Goal: Transaction & Acquisition: Book appointment/travel/reservation

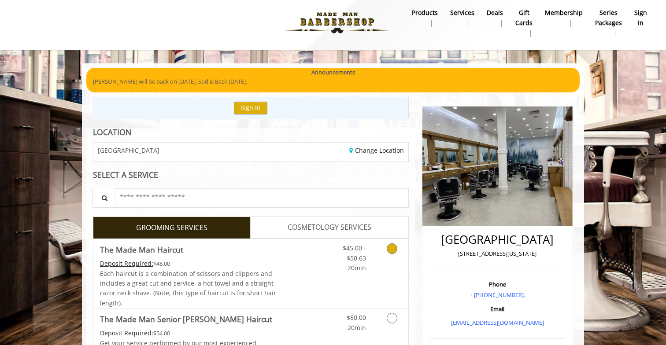
click at [329, 263] on div "$45.00 - $50.63 20min" at bounding box center [348, 256] width 50 height 34
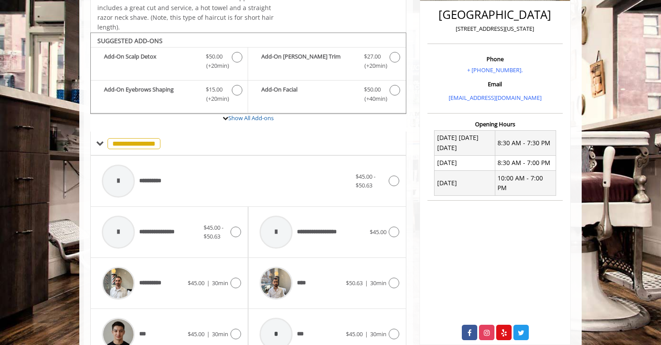
scroll to position [180, 0]
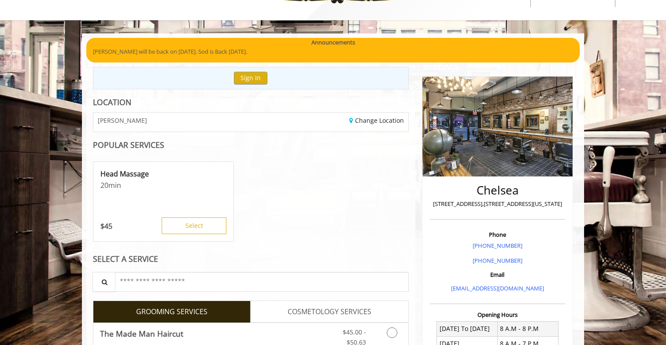
scroll to position [107, 0]
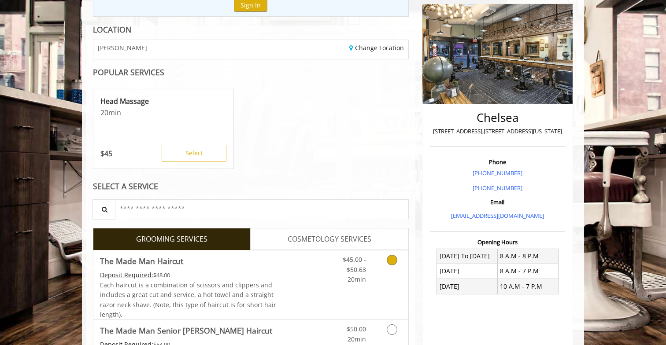
click at [362, 268] on span "$45.00 - $50.63" at bounding box center [354, 264] width 23 height 18
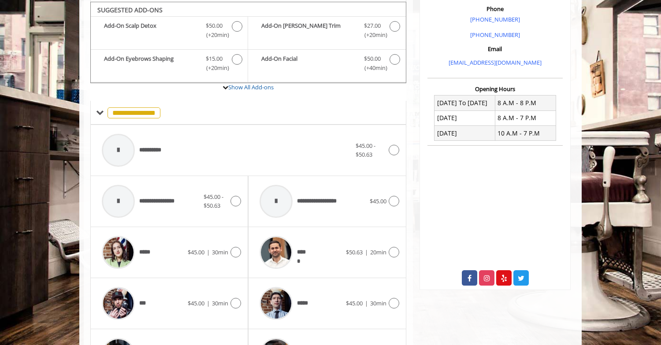
scroll to position [262, 0]
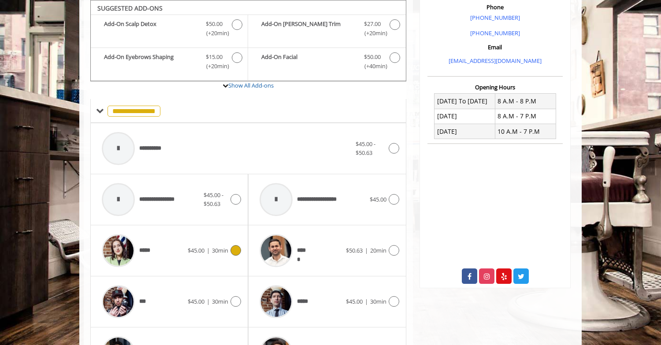
click at [235, 250] on icon at bounding box center [235, 250] width 11 height 11
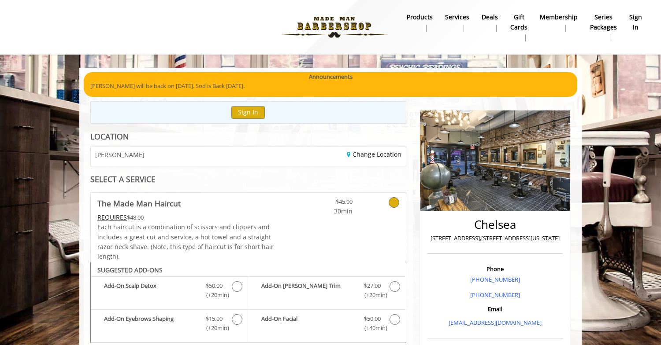
scroll to position [202, 0]
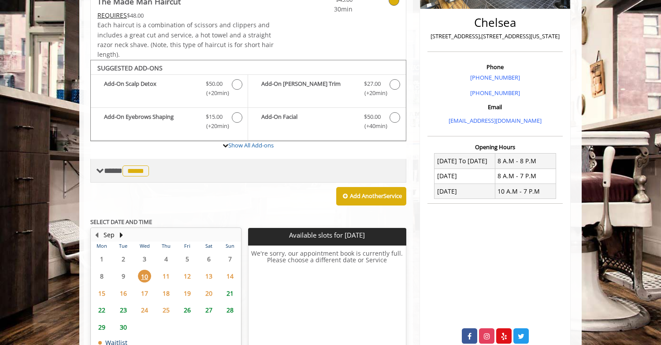
click at [148, 169] on span "*****" at bounding box center [135, 171] width 26 height 11
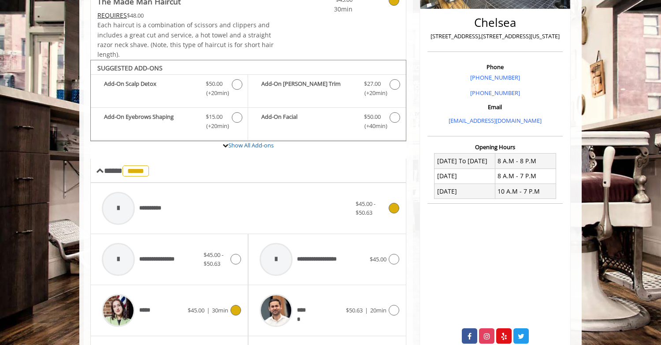
click at [149, 203] on span "**********" at bounding box center [133, 209] width 72 height 42
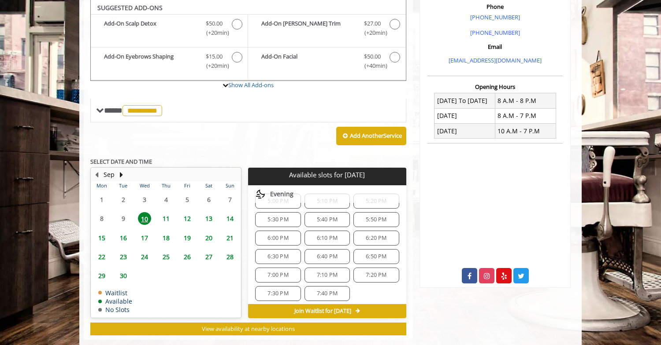
scroll to position [215, 0]
click at [270, 288] on span "7:30 PM" at bounding box center [277, 289] width 21 height 7
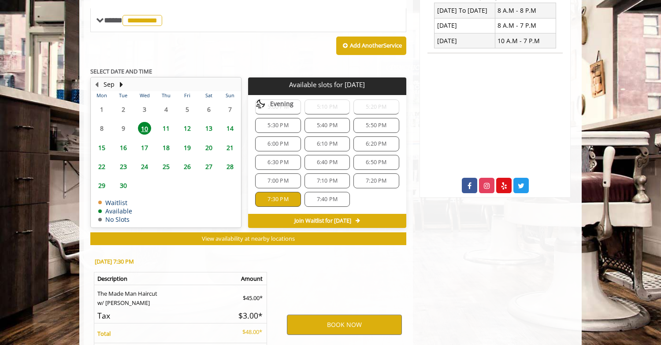
scroll to position [438, 0]
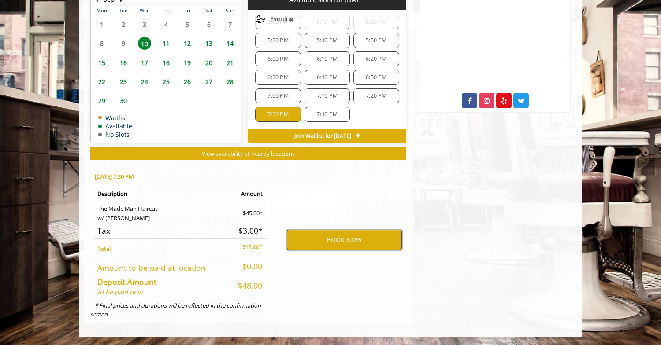
click at [346, 241] on button "BOOK NOW" at bounding box center [344, 240] width 115 height 20
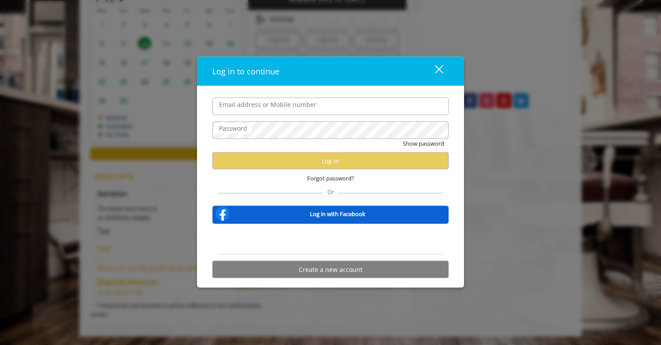
click at [305, 111] on input "Email address or Mobile number" at bounding box center [330, 106] width 236 height 18
type input "***"
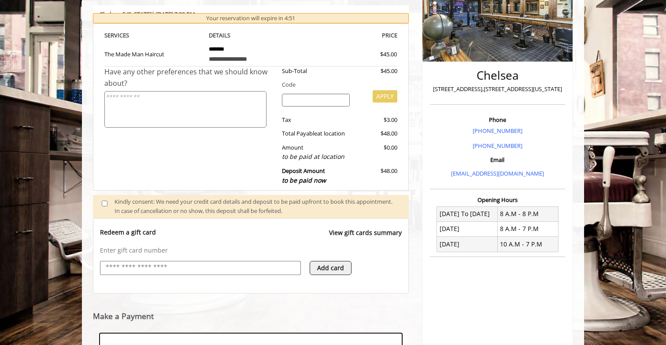
scroll to position [284, 0]
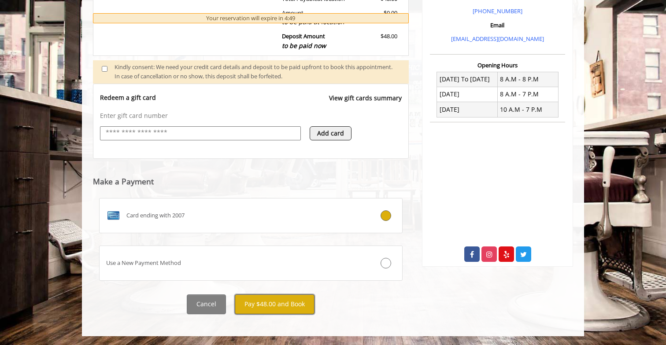
click at [276, 299] on button "Pay $48.00 and Book" at bounding box center [275, 305] width 80 height 20
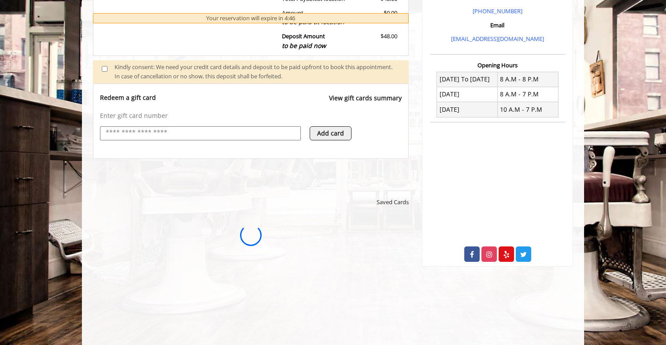
scroll to position [0, 0]
